Goal: Navigation & Orientation: Find specific page/section

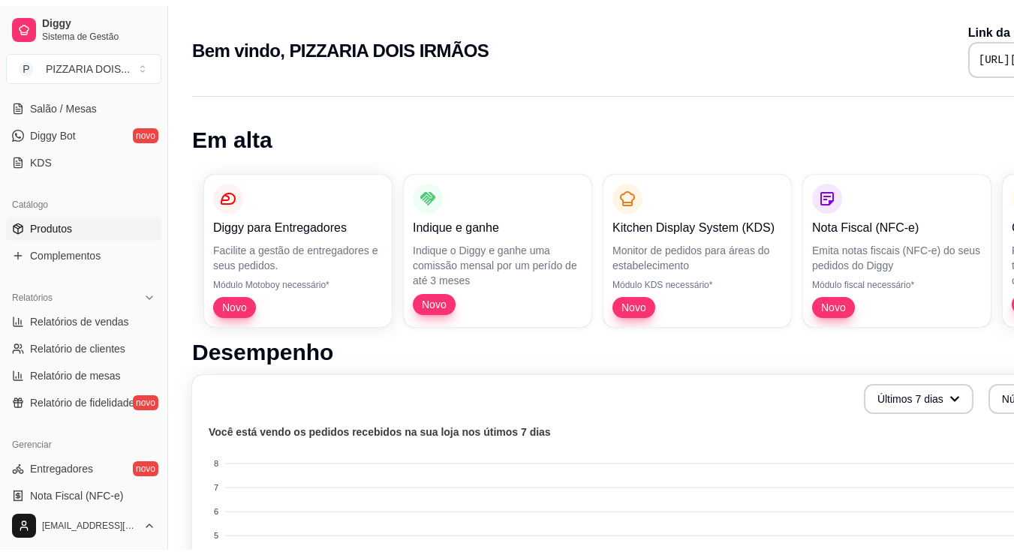
scroll to position [194, 0]
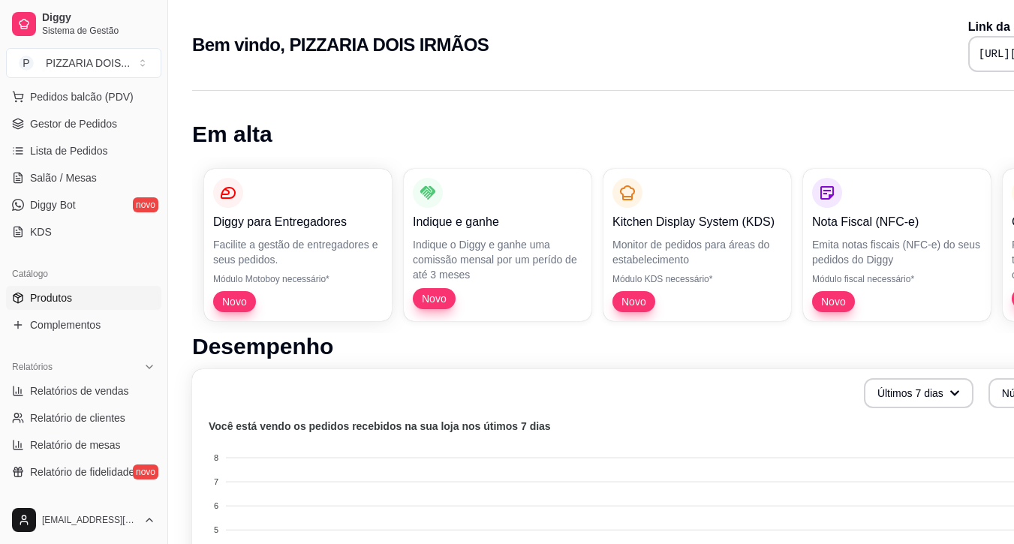
click at [145, 310] on link "Produtos" at bounding box center [83, 298] width 155 height 24
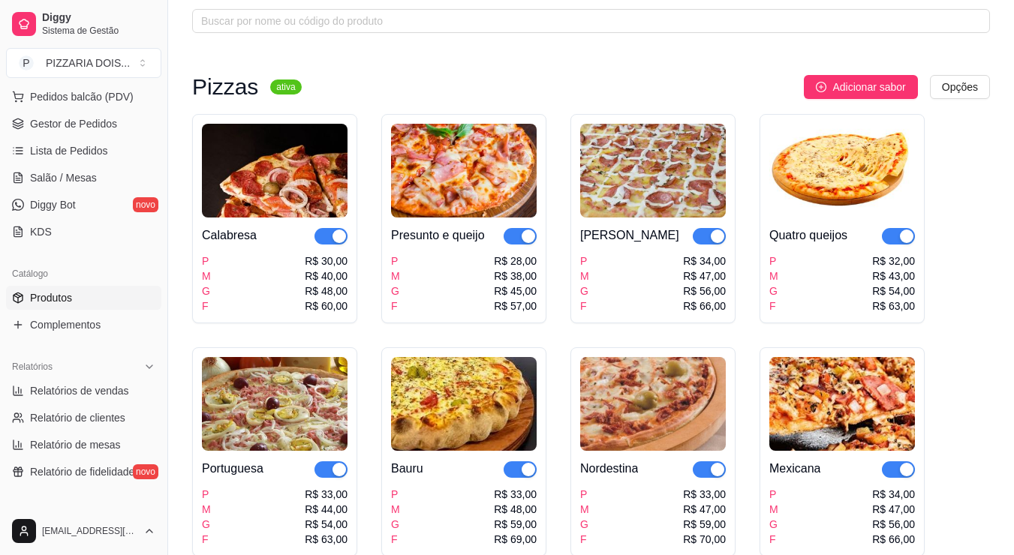
scroll to position [150, 0]
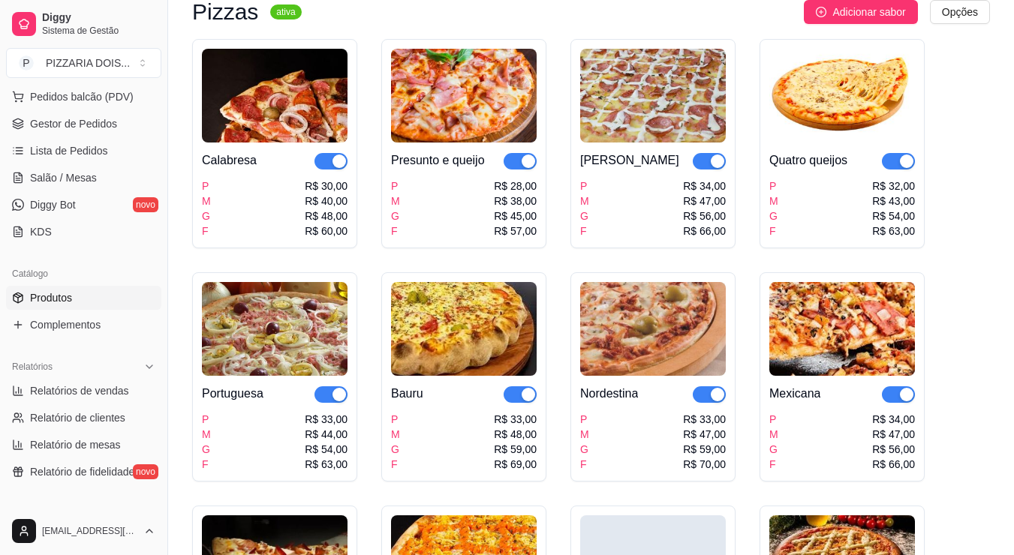
click at [769, 143] on img at bounding box center [842, 96] width 146 height 94
click at [321, 239] on div "P M G F R$ 30,00 R$ 40,00 R$ 48,00 R$ 60,00" at bounding box center [275, 209] width 146 height 60
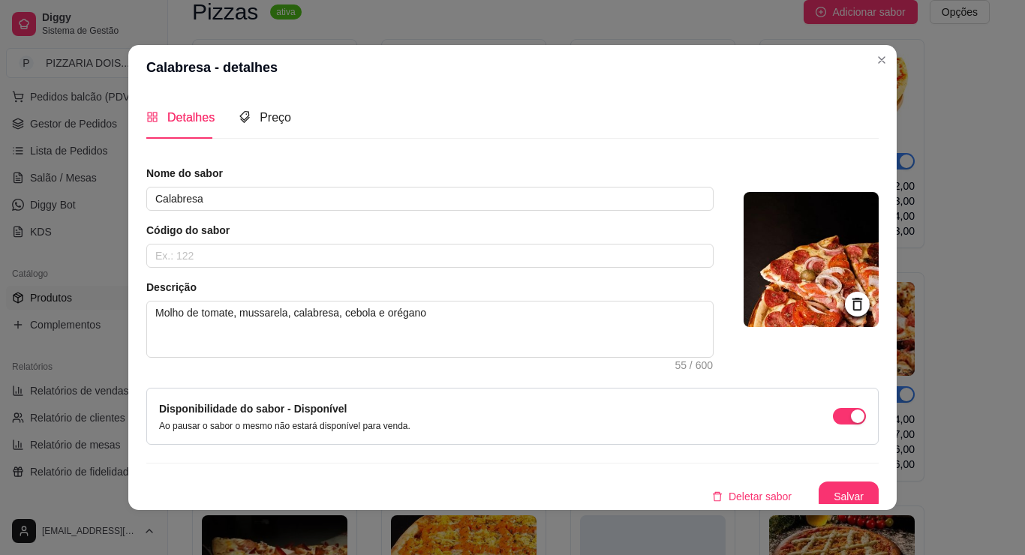
click at [897, 59] on header "Calabresa - detalhes" at bounding box center [512, 67] width 769 height 45
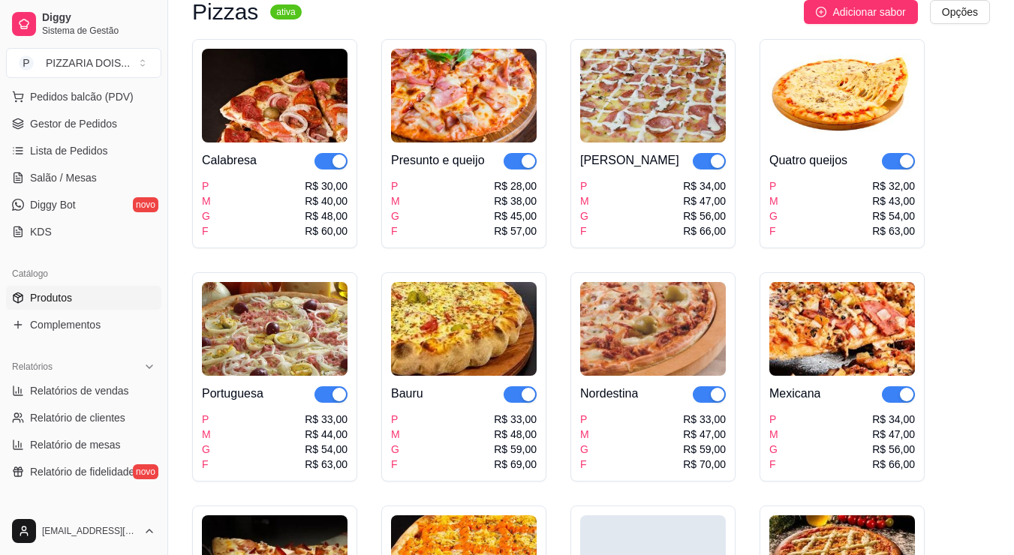
click at [479, 143] on img at bounding box center [464, 96] width 146 height 94
click at [712, 239] on div "P M G F R$ 34,00 R$ 47,00 R$ 56,00 R$ 66,00" at bounding box center [653, 209] width 146 height 60
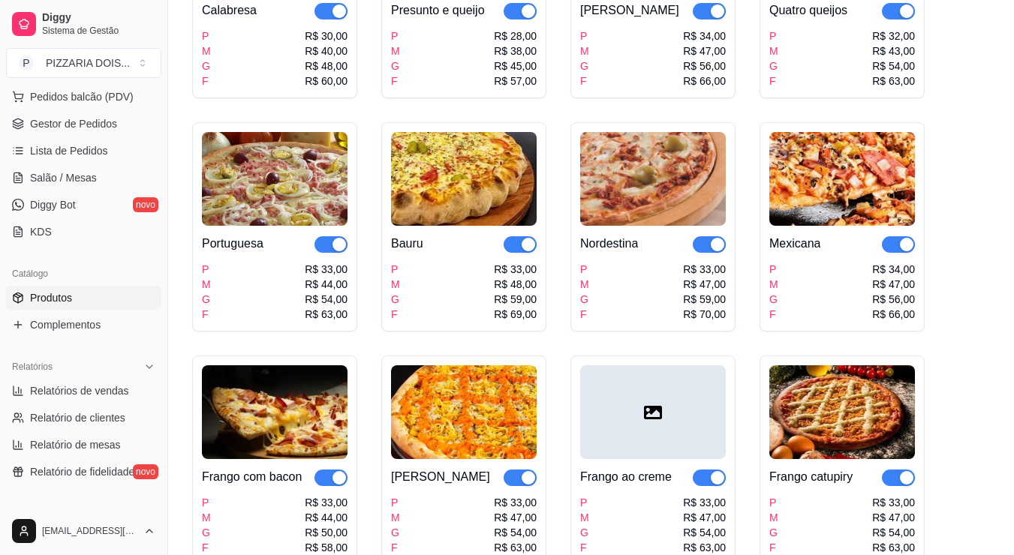
click at [348, 253] on div "Portuguesa" at bounding box center [275, 244] width 146 height 18
click at [537, 226] on img at bounding box center [464, 179] width 146 height 94
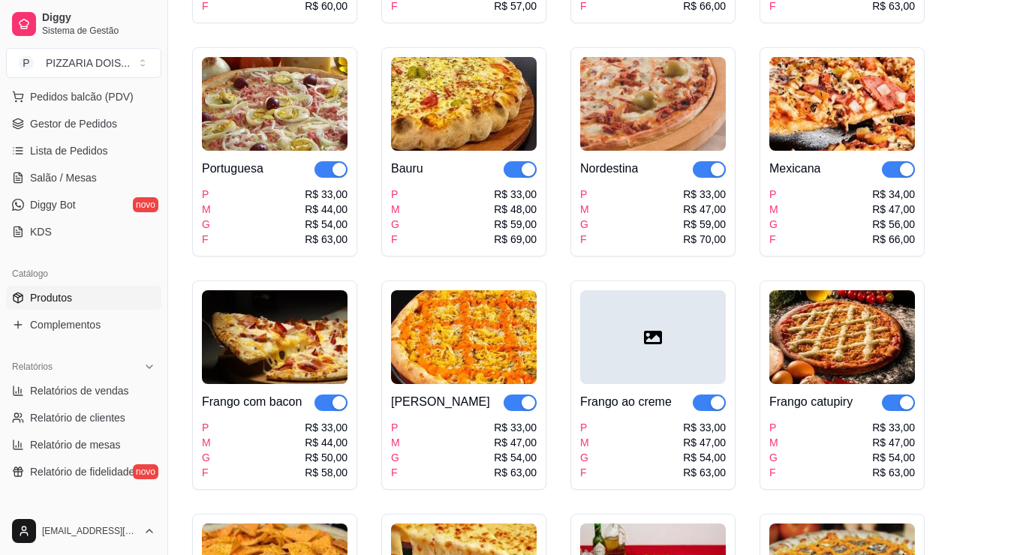
click at [580, 151] on img at bounding box center [653, 104] width 146 height 94
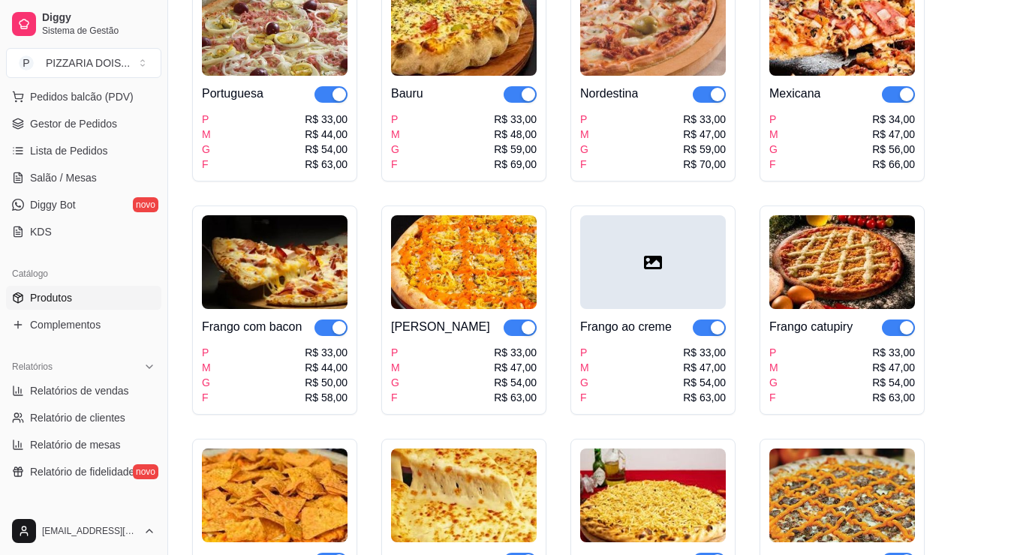
scroll to position [525, 0]
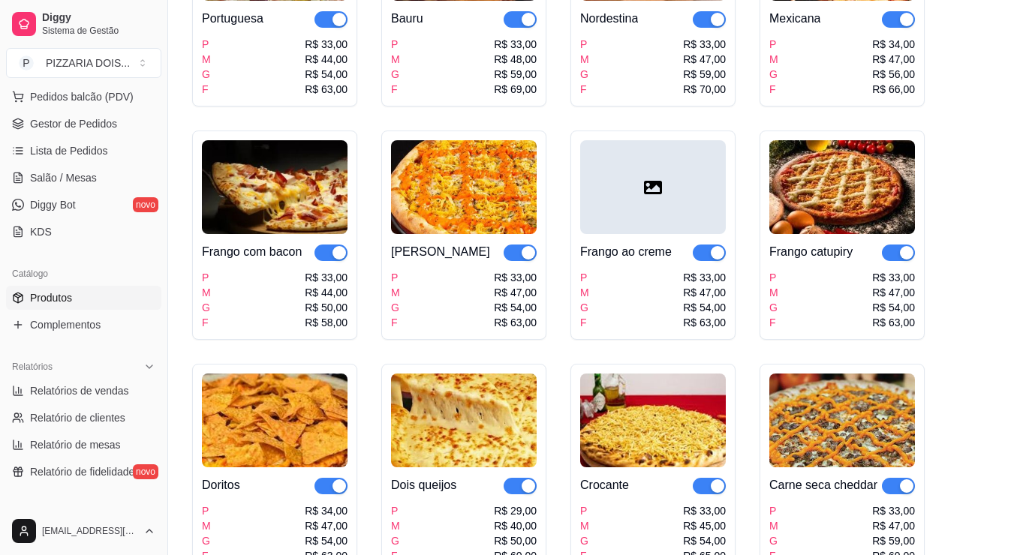
click at [302, 261] on div "Frango com bacon" at bounding box center [252, 252] width 100 height 18
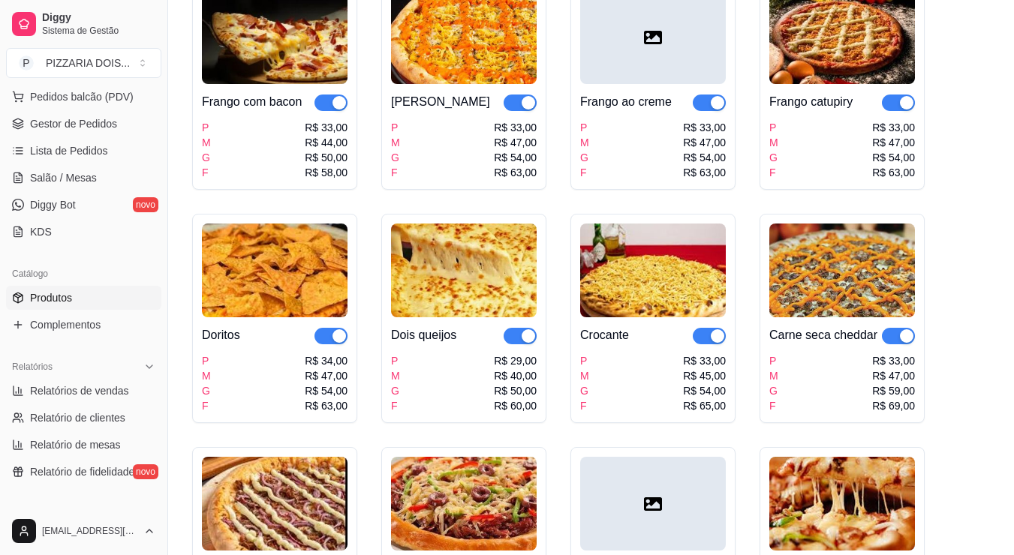
scroll to position [751, 0]
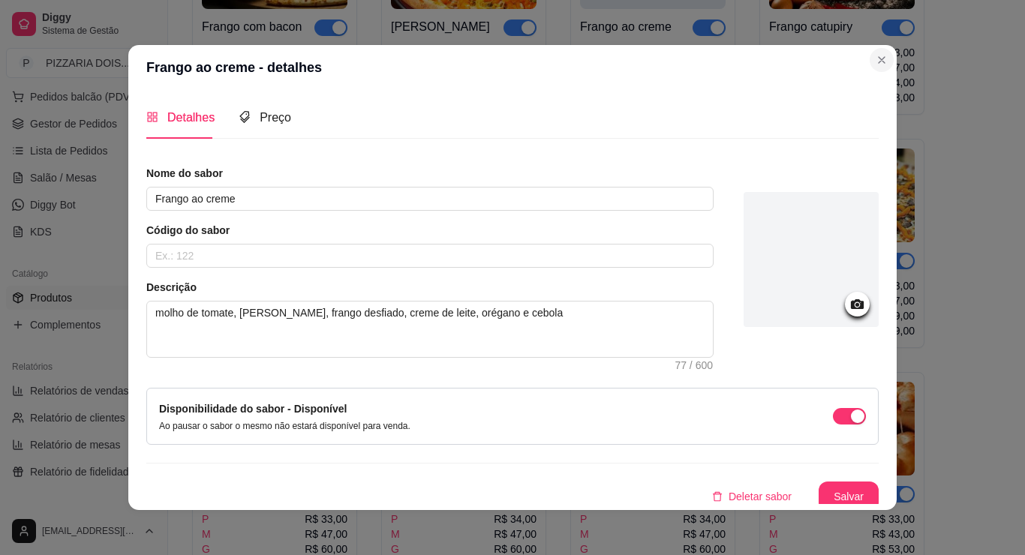
drag, startPoint x: 945, startPoint y: 89, endPoint x: 983, endPoint y: 77, distance: 39.2
click at [897, 89] on header "Frango ao creme - detalhes" at bounding box center [512, 67] width 769 height 45
click at [897, 77] on header "Frango ao creme - detalhes" at bounding box center [512, 67] width 769 height 45
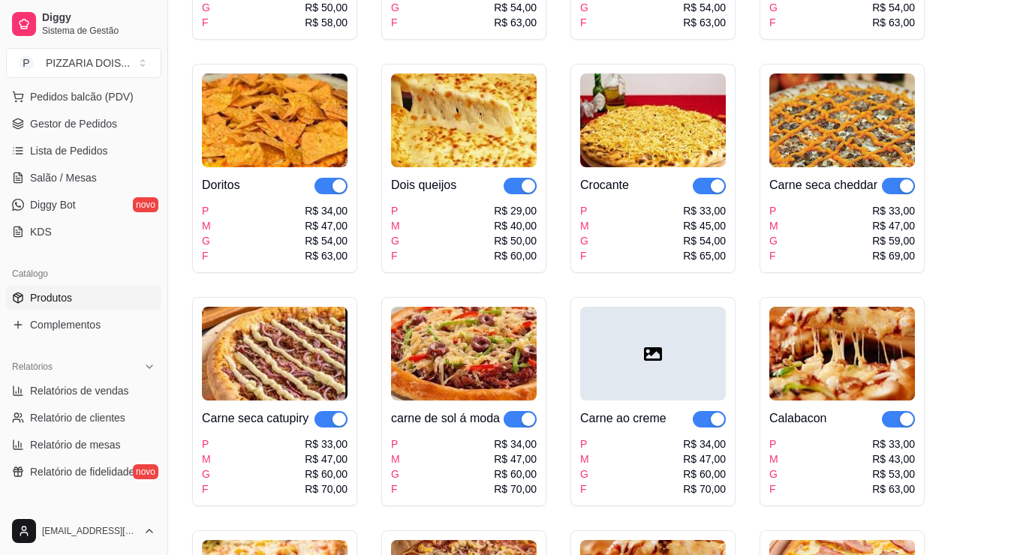
scroll to position [1051, 0]
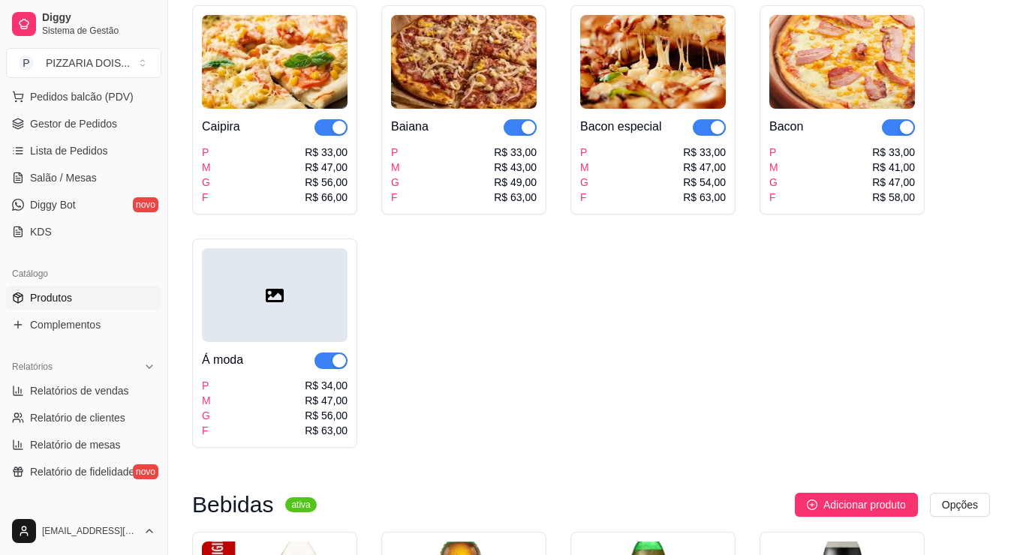
scroll to position [1426, 0]
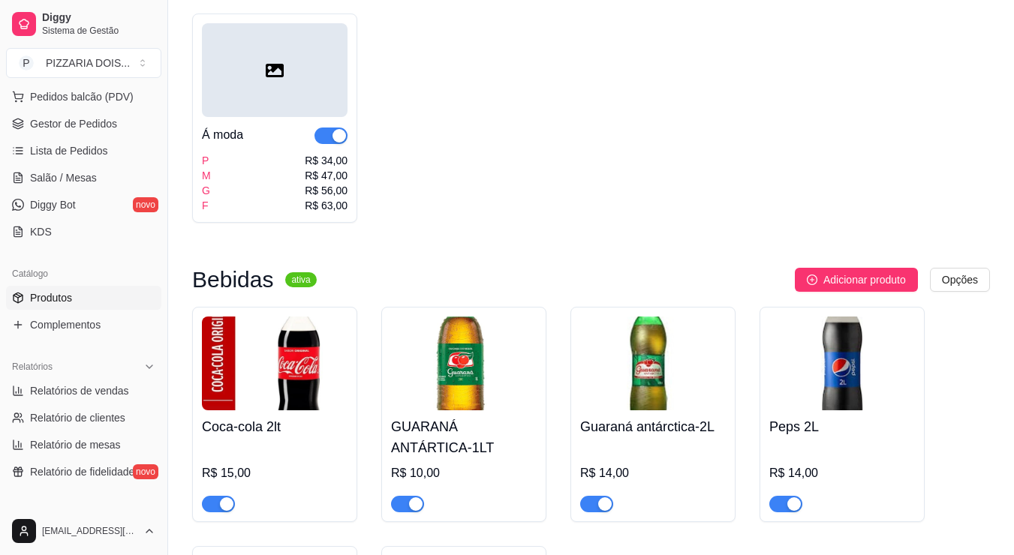
scroll to position [1651, 0]
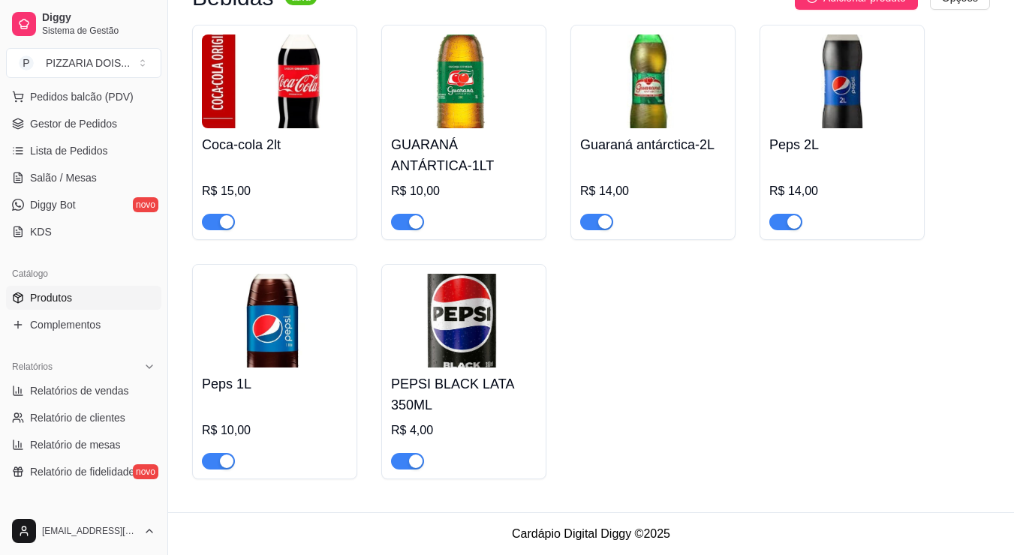
scroll to position [2177, 0]
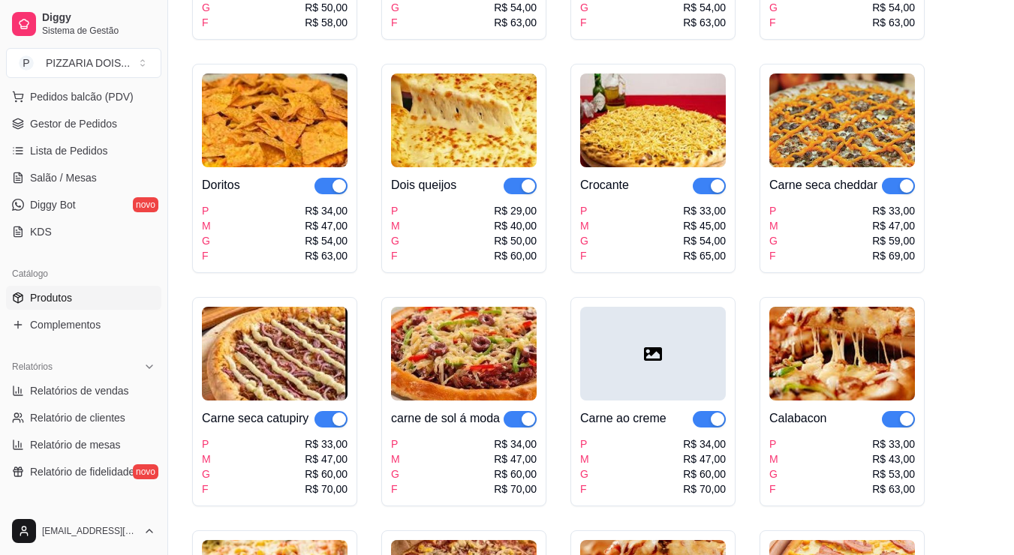
scroll to position [751, 0]
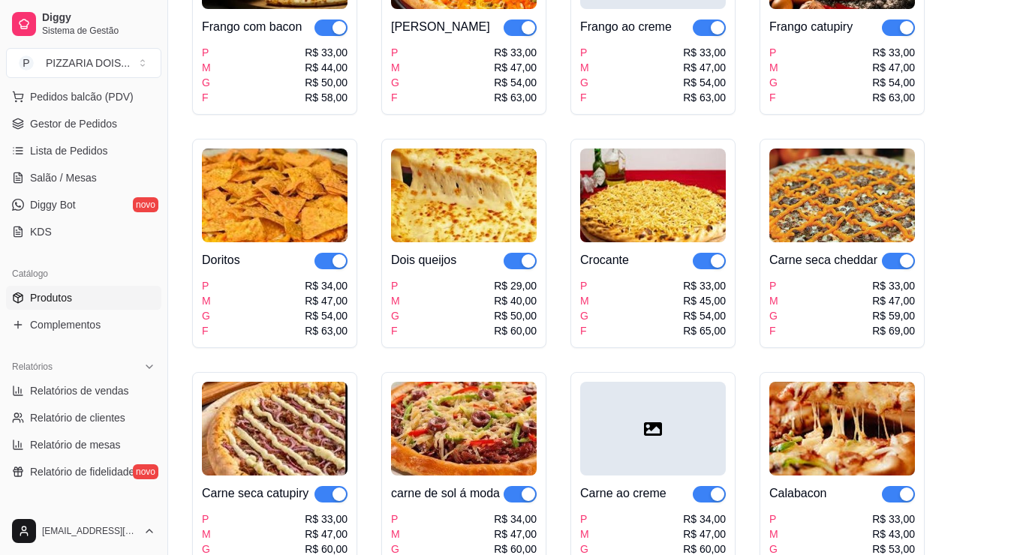
click at [425, 396] on div "Calabresa P M G F R$ 30,00 R$ 40,00 R$ 48,00 R$ 60,00 Presunto e queijo P M G F…" at bounding box center [591, 244] width 798 height 1610
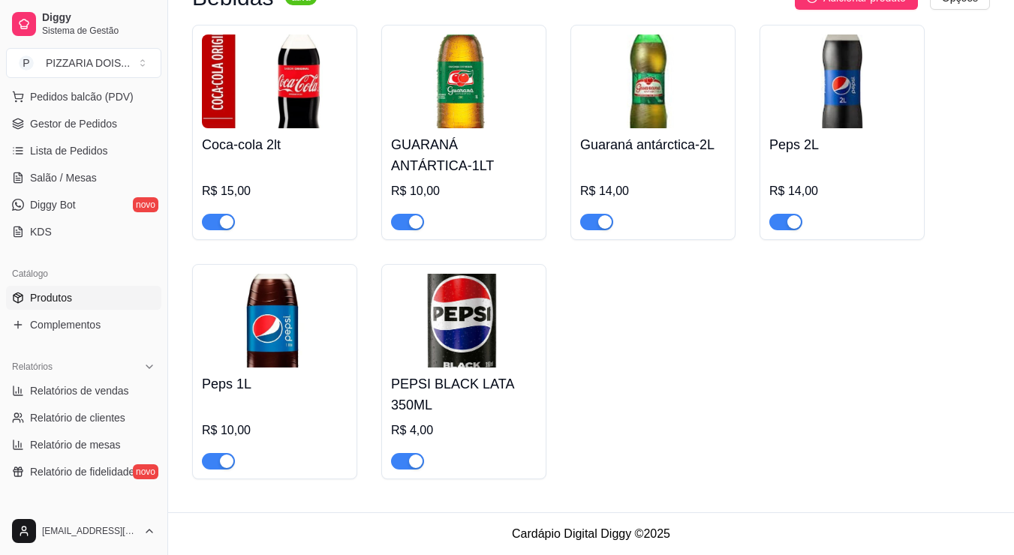
scroll to position [2858, 0]
click at [133, 217] on link "Diggy Bot novo" at bounding box center [83, 205] width 155 height 24
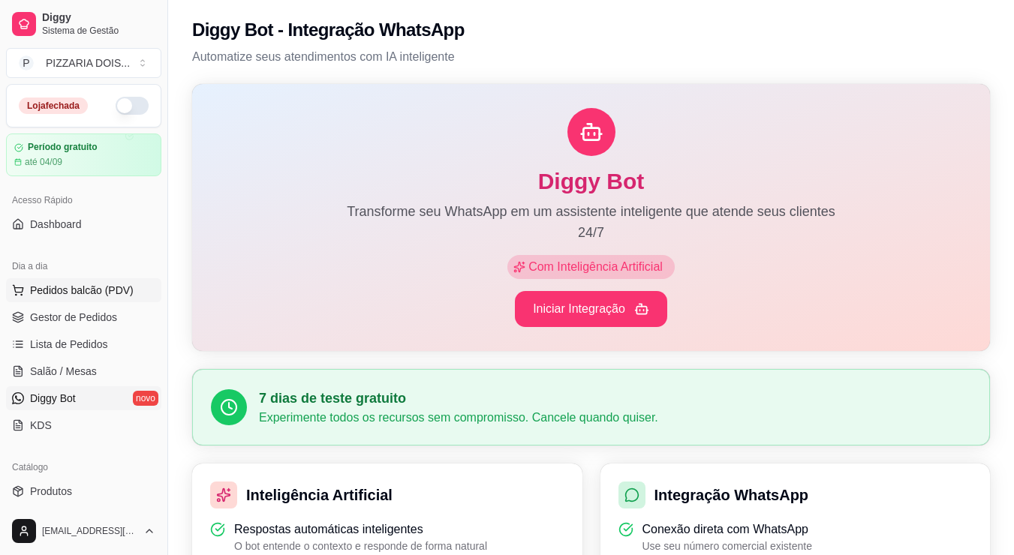
click at [65, 298] on span "Pedidos balcão (PDV)" at bounding box center [82, 290] width 104 height 15
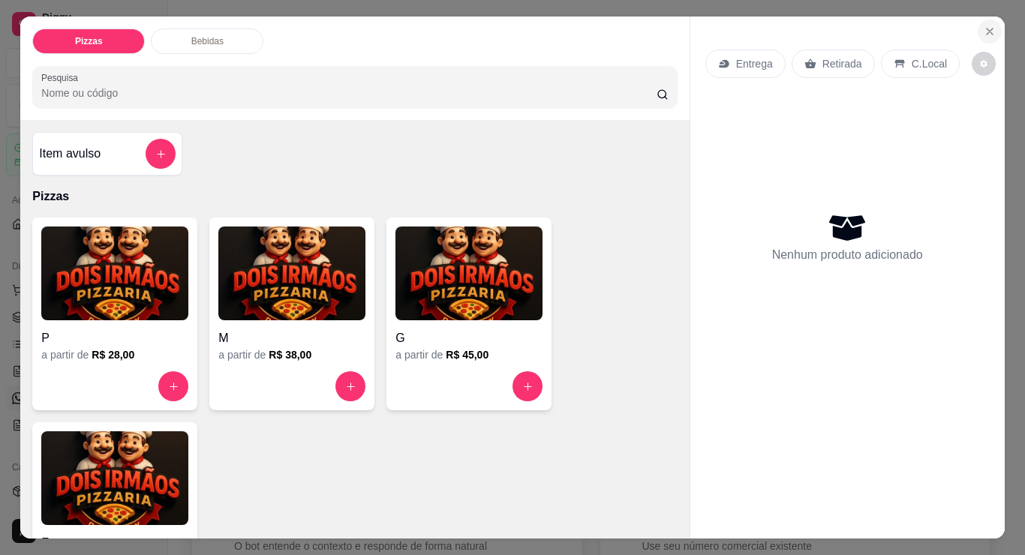
click at [984, 30] on icon "Close" at bounding box center [990, 32] width 12 height 12
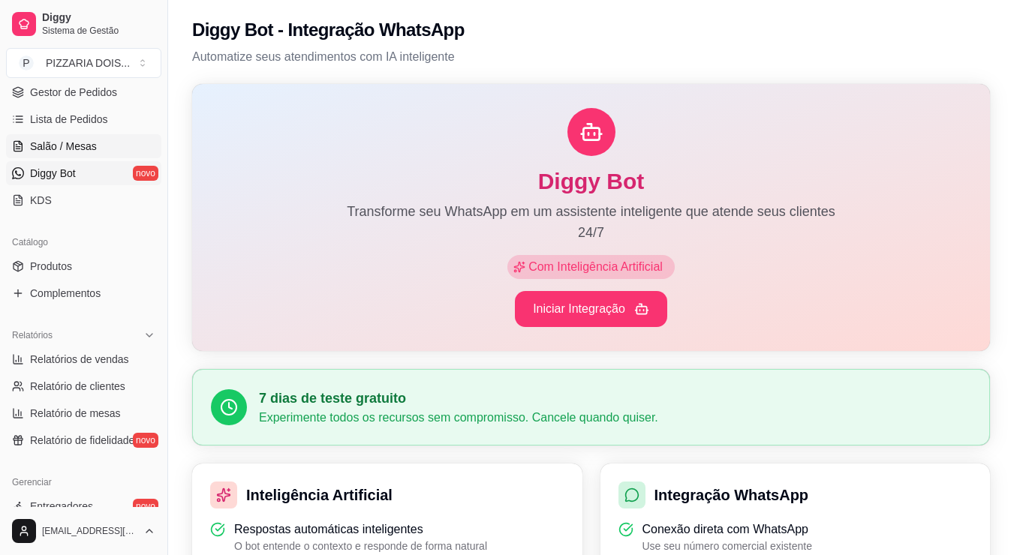
scroll to position [375, 0]
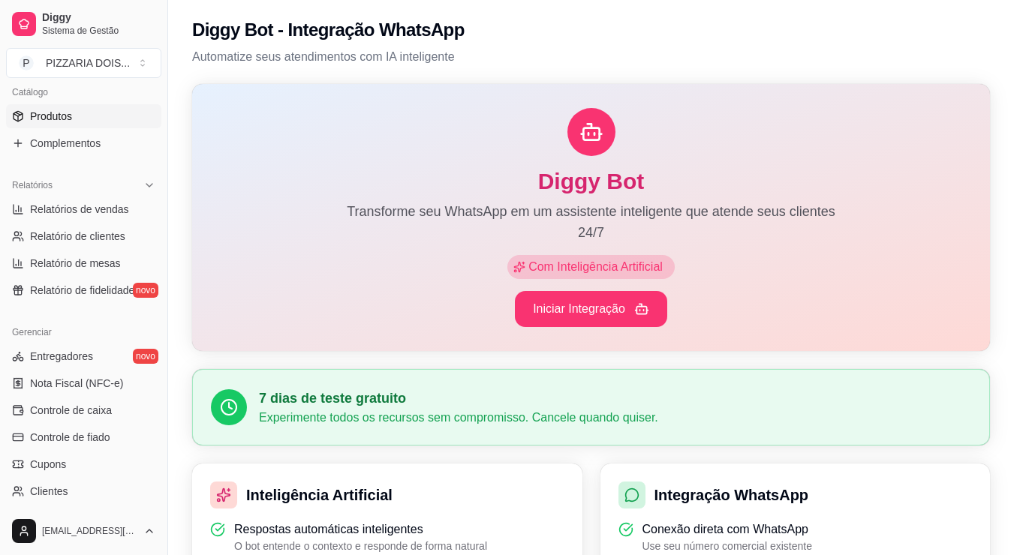
click at [95, 128] on link "Produtos" at bounding box center [83, 116] width 155 height 24
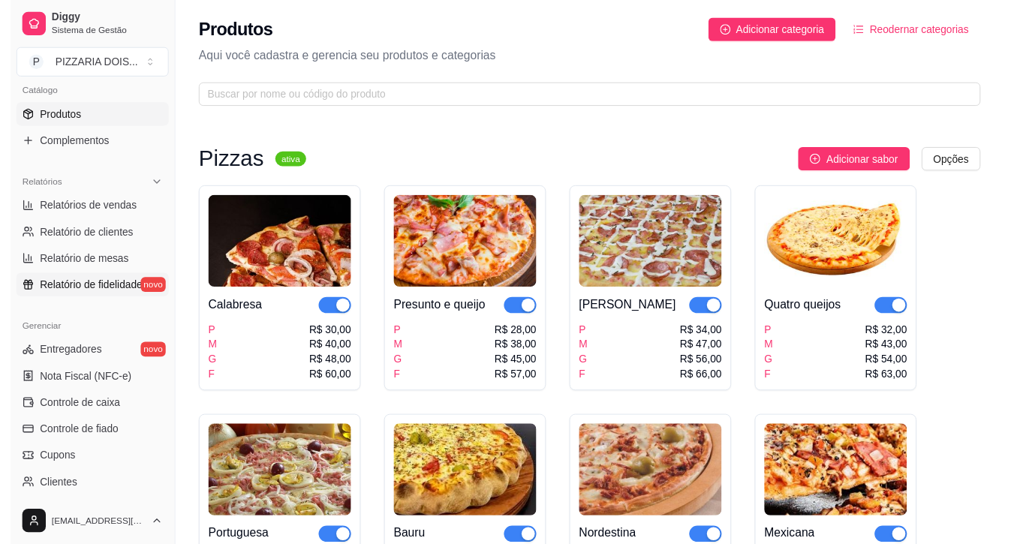
scroll to position [450, 0]
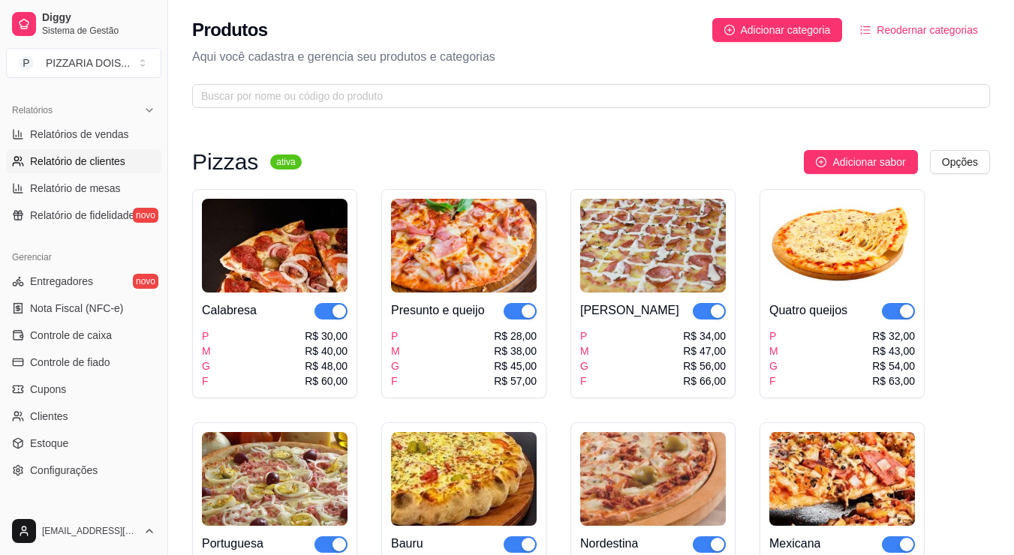
click at [157, 173] on link "Relatório de clientes" at bounding box center [83, 161] width 155 height 24
select select "30"
select select "HIGHEST_TOTAL_SPENT_WITH_ORDERS"
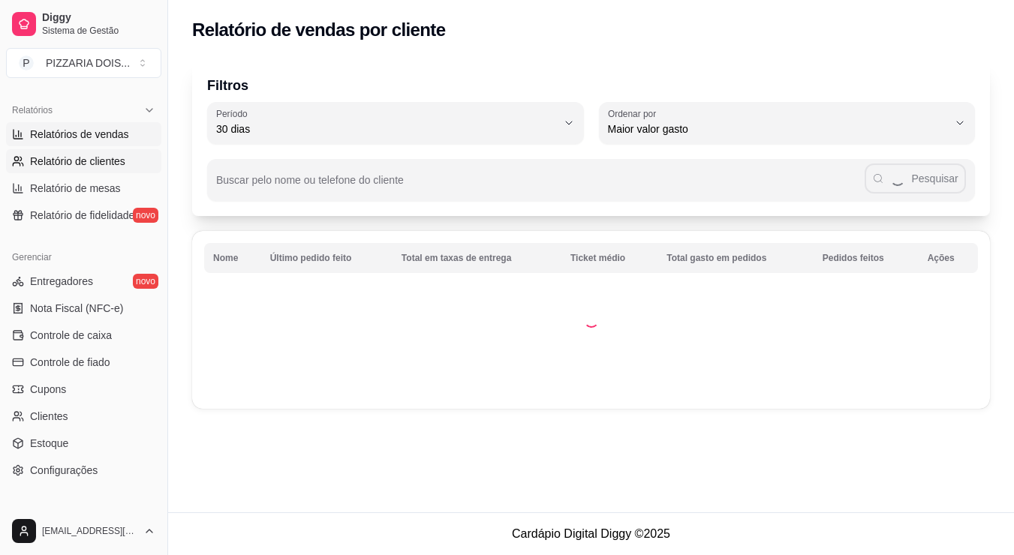
click at [161, 146] on link "Relatórios de vendas" at bounding box center [83, 134] width 155 height 24
select select "ALL"
select select "0"
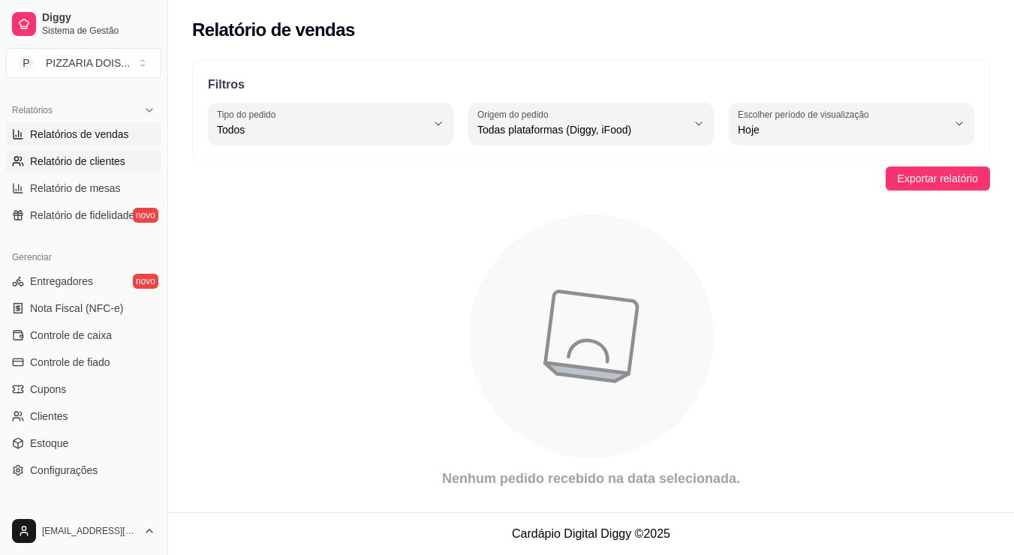
click at [157, 173] on link "Relatório de clientes" at bounding box center [83, 161] width 155 height 24
select select "30"
select select "HIGHEST_TOTAL_SPENT_WITH_ORDERS"
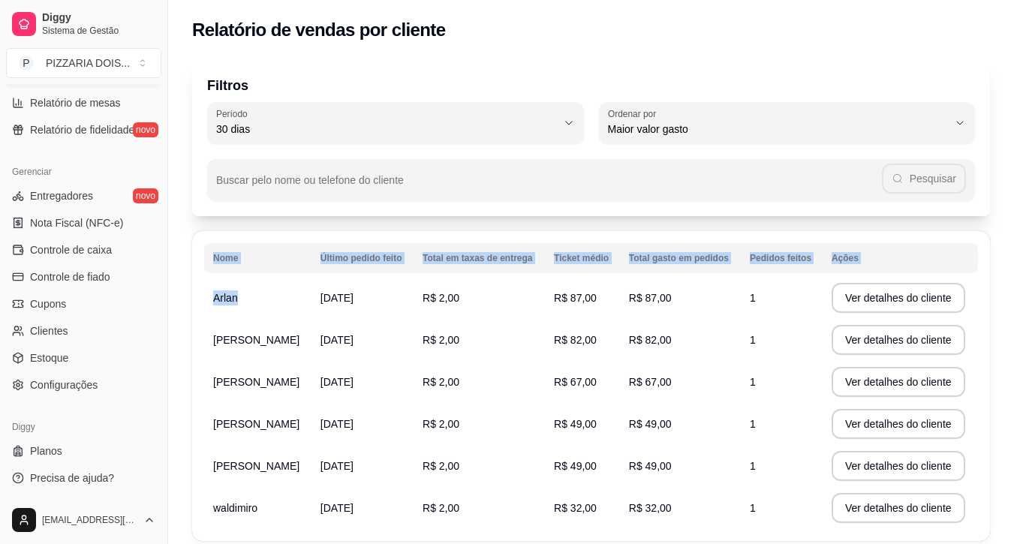
drag, startPoint x: 289, startPoint y: 442, endPoint x: 0, endPoint y: 556, distance: 310.7
click at [0, 544] on html "Diggy Sistema de Gestão P PIZZARIA DOIS ... Loja fechada Período gratuito até 0…" at bounding box center [507, 272] width 1014 height 544
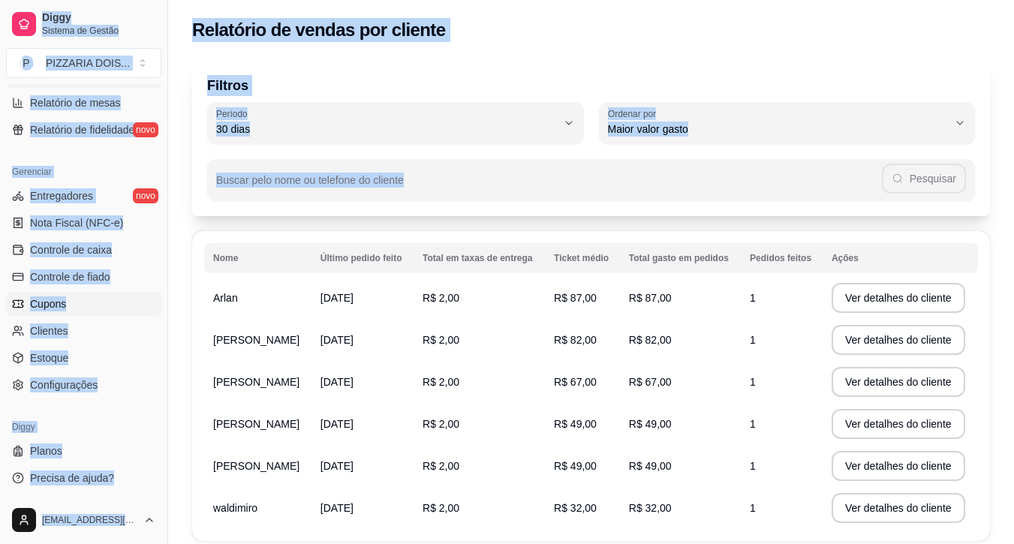
click at [149, 292] on link "Cupons" at bounding box center [83, 304] width 155 height 24
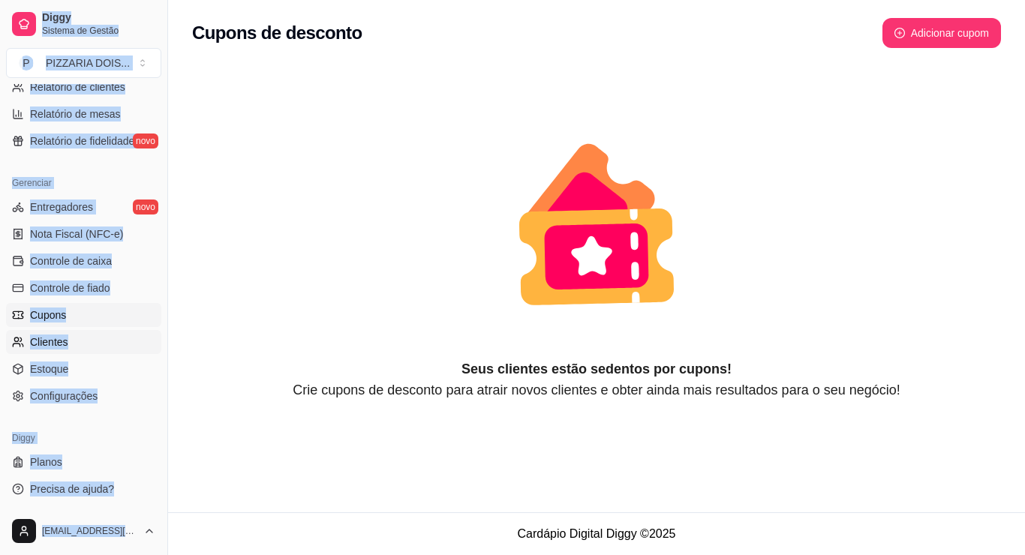
click at [161, 330] on link "Clientes" at bounding box center [83, 342] width 155 height 24
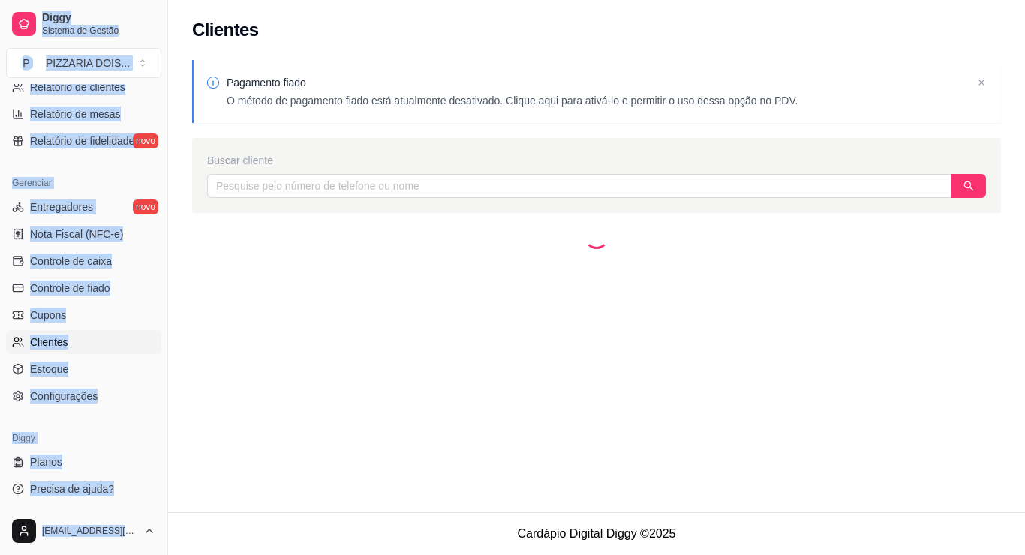
click at [161, 330] on link "Clientes" at bounding box center [83, 342] width 155 height 24
